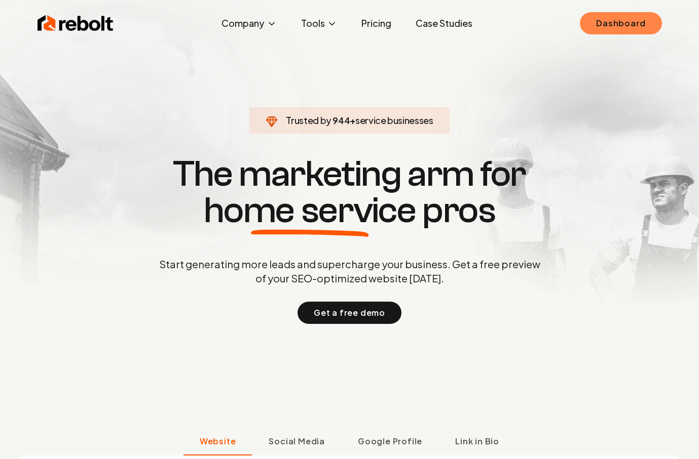
click at [636, 24] on link "Dashboard" at bounding box center [621, 23] width 82 height 22
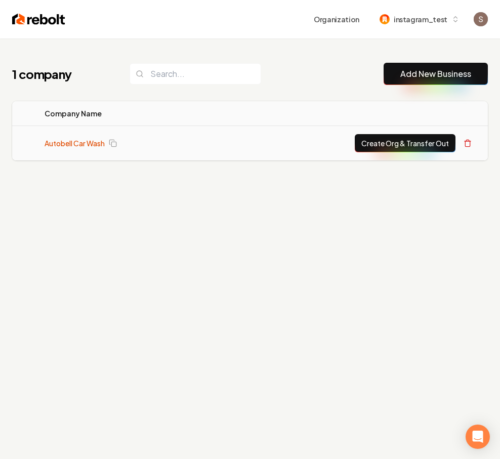
click at [101, 140] on link "Autobell Car Wash" at bounding box center [75, 143] width 60 height 10
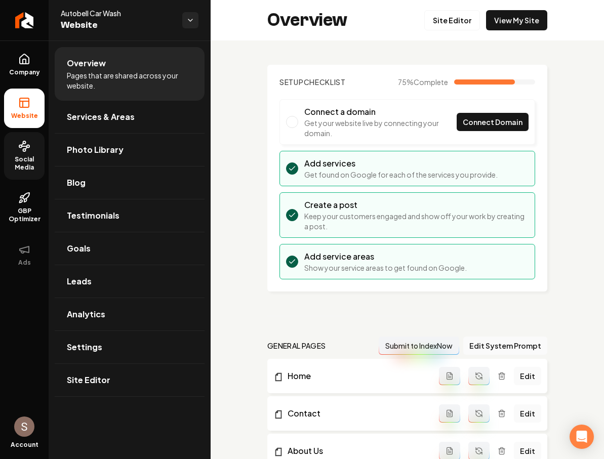
click at [20, 157] on span "Social Media" at bounding box center [24, 164] width 41 height 16
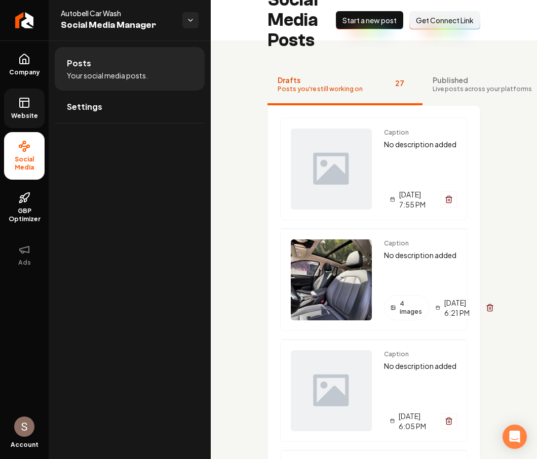
click at [27, 117] on span "Website" at bounding box center [24, 116] width 35 height 8
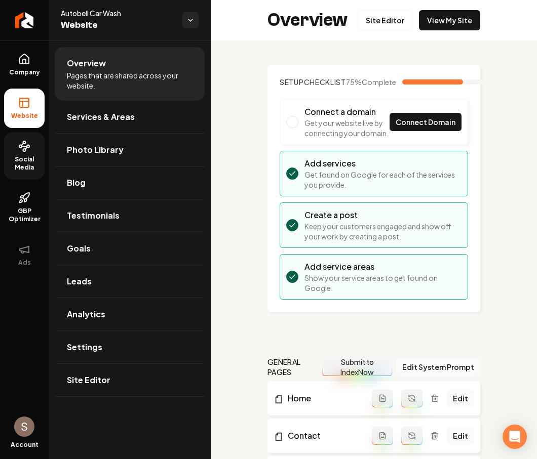
click at [27, 145] on circle at bounding box center [28, 146] width 3 height 3
